Goal: Navigation & Orientation: Find specific page/section

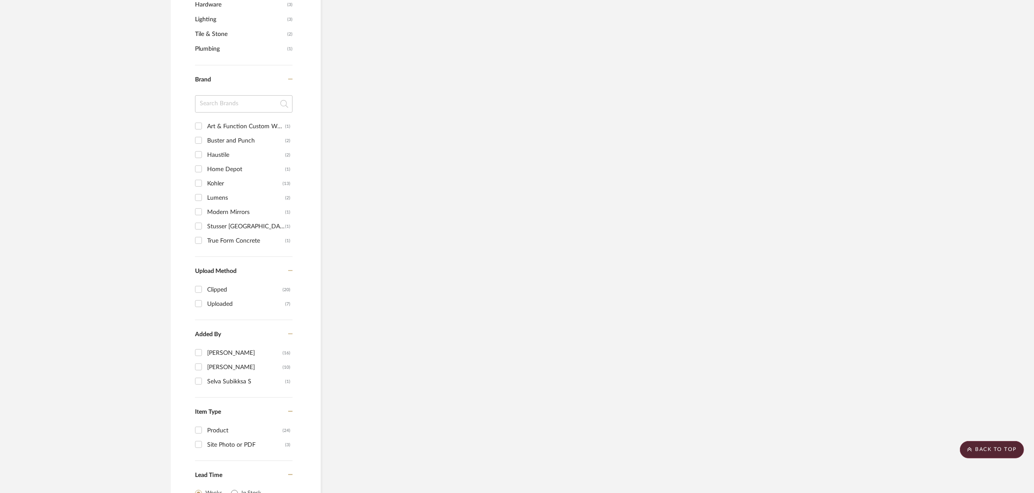
checkbox input "false"
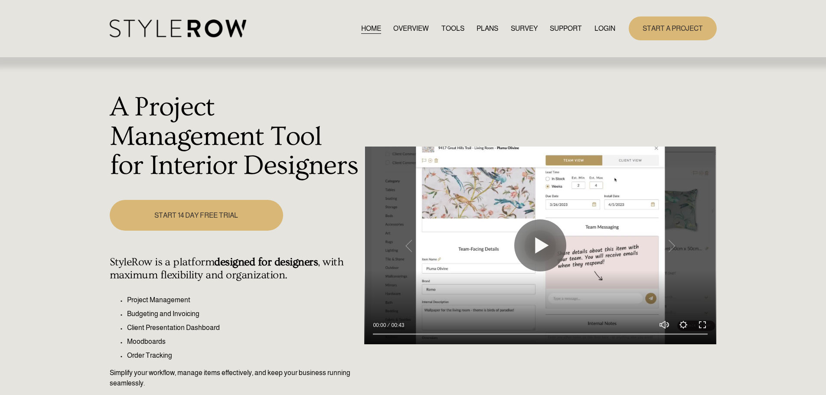
click at [431, 28] on link "LOGIN" at bounding box center [604, 29] width 21 height 12
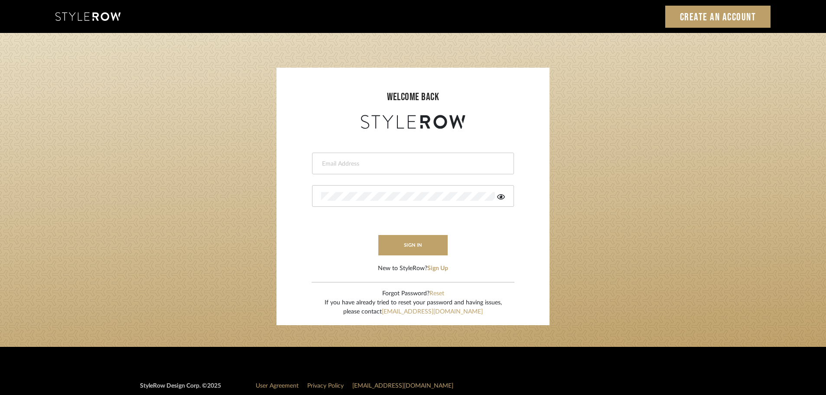
click at [351, 167] on input "email" at bounding box center [412, 163] width 182 height 9
type input "persimmon.design@outlook.com"
click at [395, 238] on button "sign in" at bounding box center [412, 245] width 69 height 20
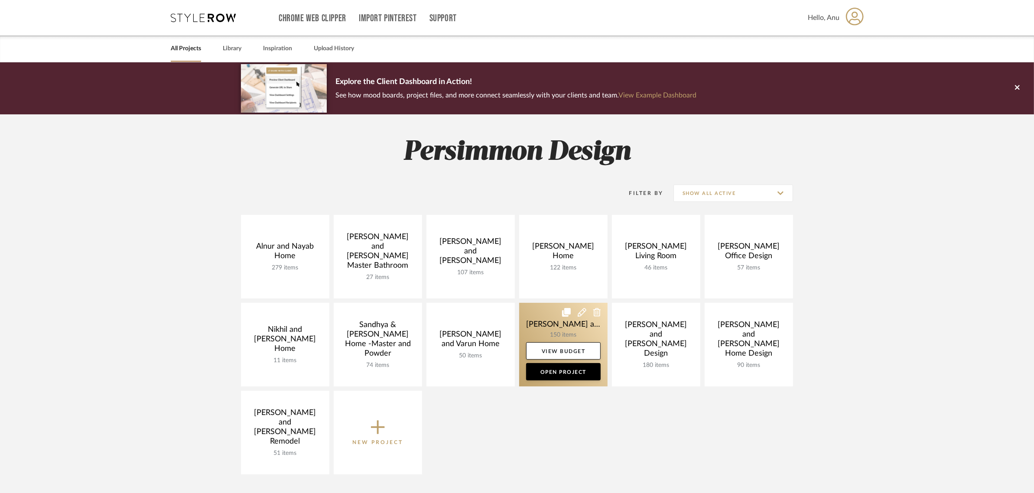
click at [534, 324] on link at bounding box center [563, 345] width 88 height 84
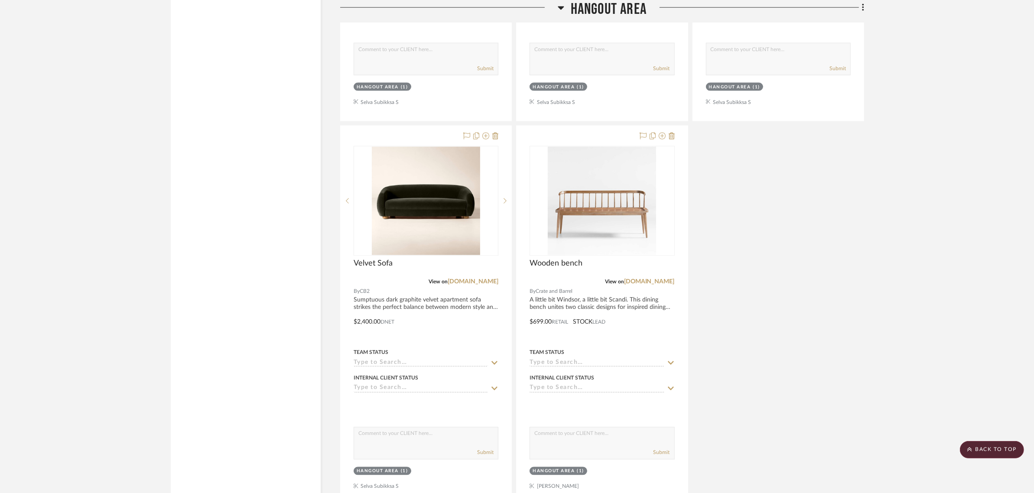
scroll to position [5959, 0]
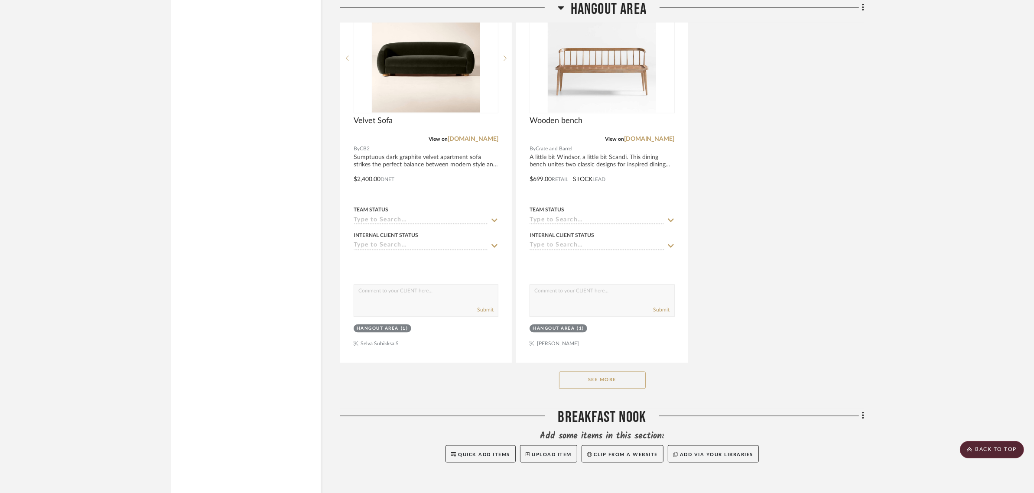
click at [603, 372] on button "See More" at bounding box center [602, 380] width 87 height 17
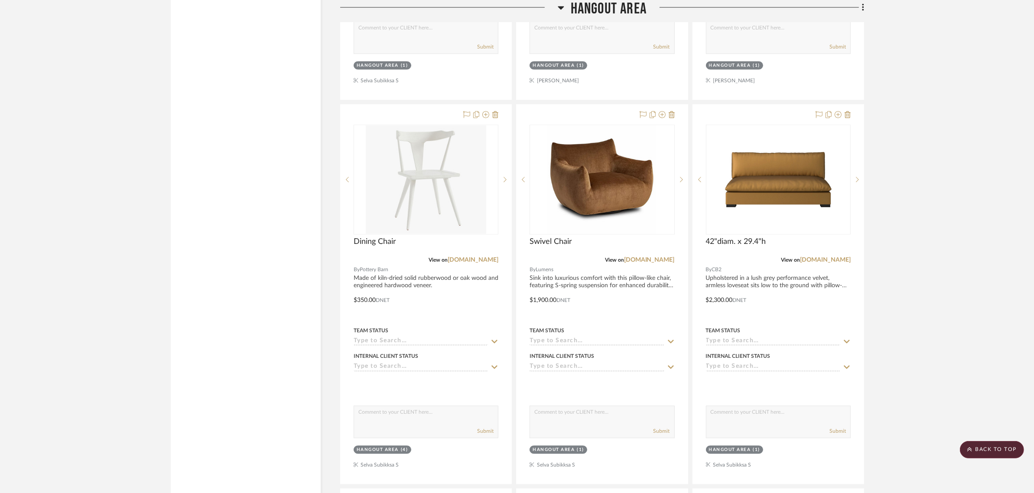
scroll to position [6121, 0]
